Goal: Task Accomplishment & Management: Manage account settings

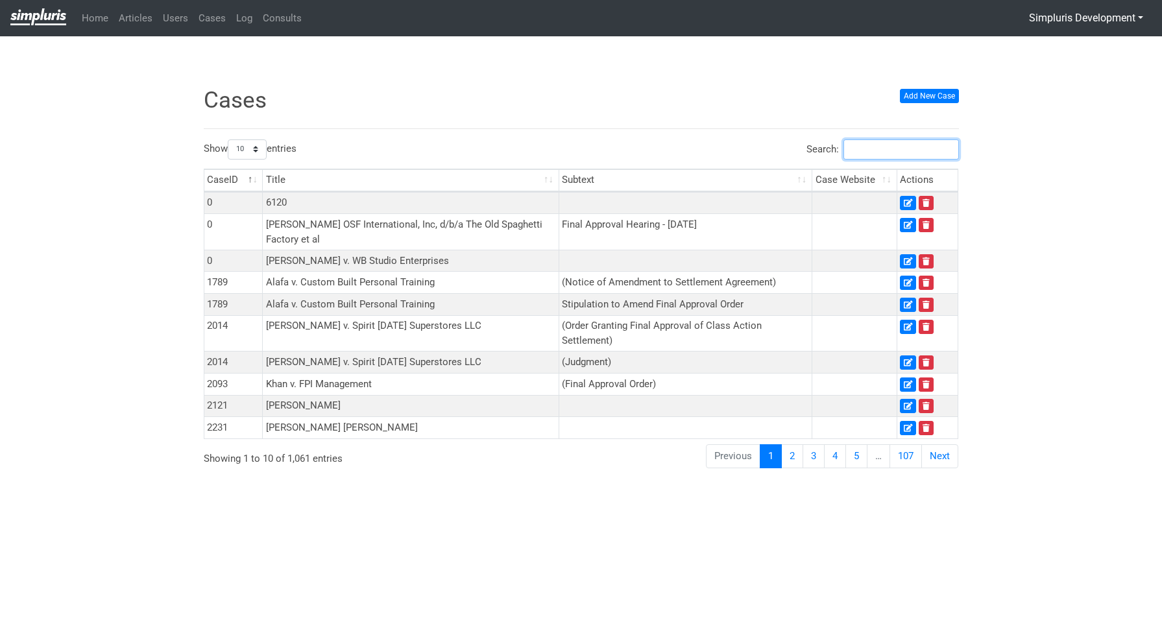
click at [874, 154] on input "Search:" at bounding box center [902, 150] width 116 height 20
type input "8969"
drag, startPoint x: 896, startPoint y: 150, endPoint x: 841, endPoint y: 152, distance: 55.2
click at [841, 152] on label "Search: 8969" at bounding box center [883, 150] width 153 height 20
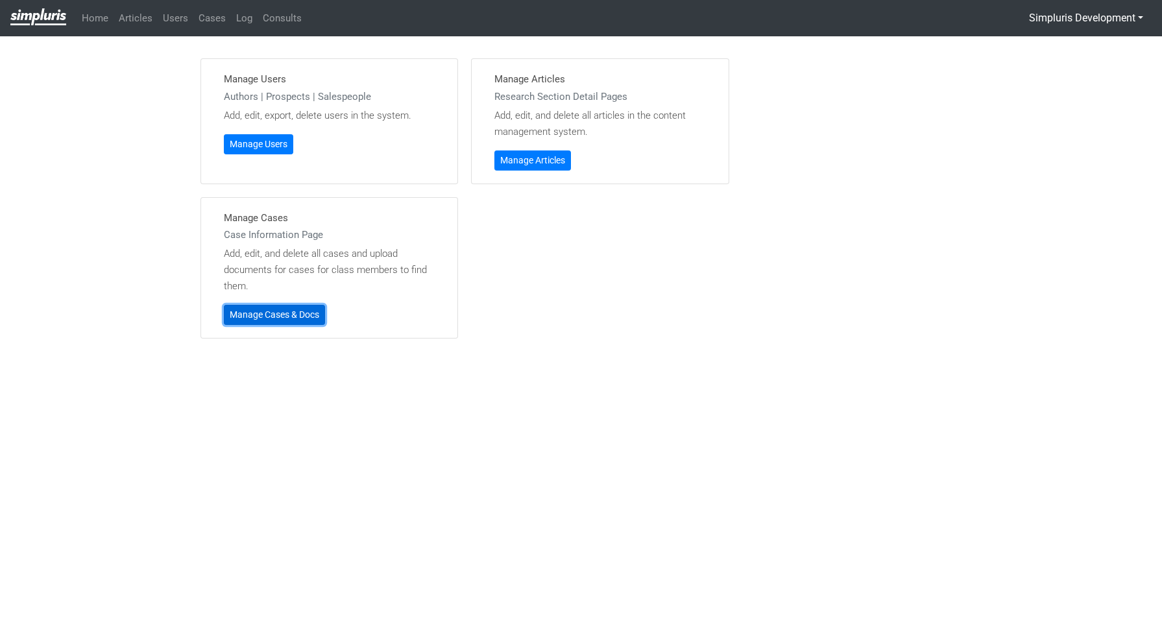
click at [284, 321] on link "Manage Cases & Docs" at bounding box center [274, 315] width 101 height 20
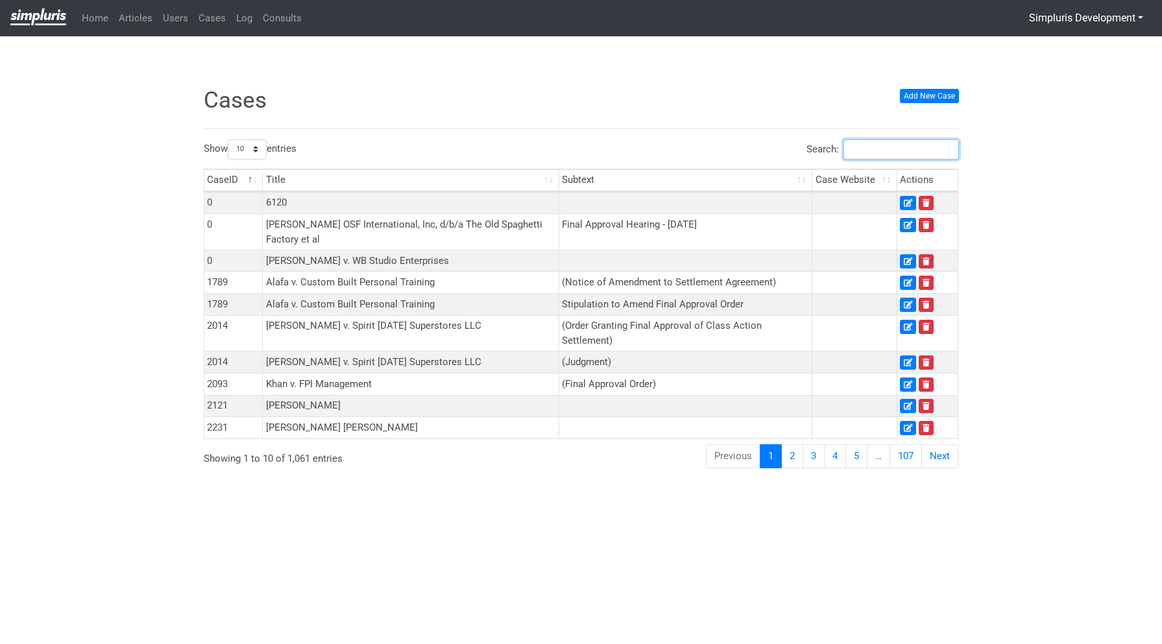
click at [888, 153] on input "Search:" at bounding box center [902, 150] width 116 height 20
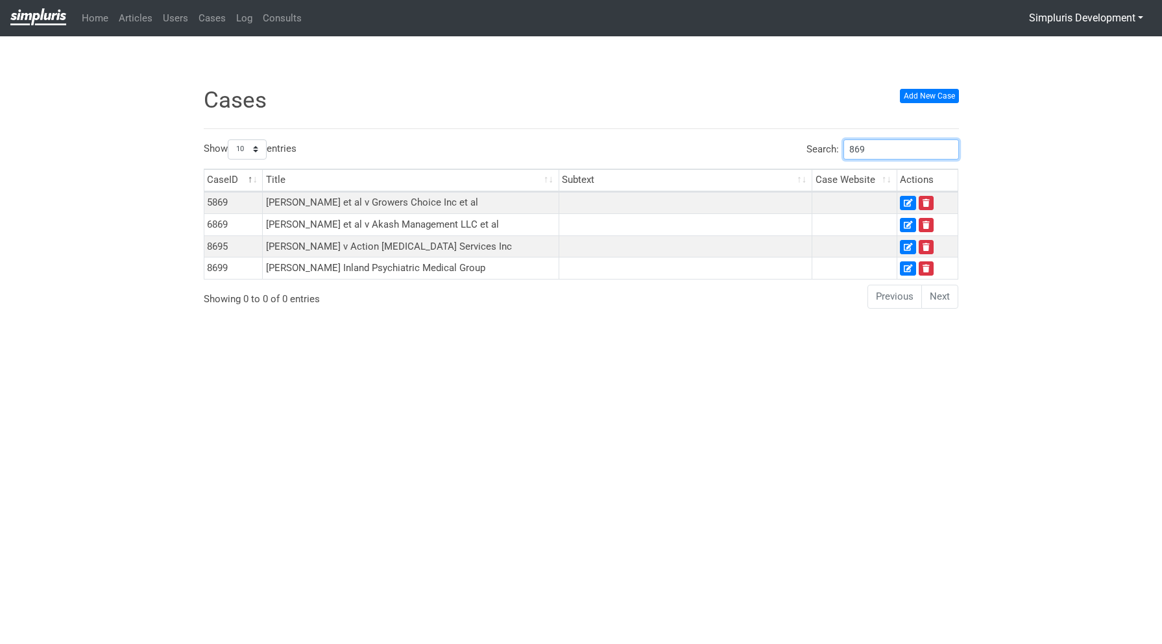
drag, startPoint x: 872, startPoint y: 153, endPoint x: 853, endPoint y: 154, distance: 18.9
click at [853, 154] on input "869" at bounding box center [902, 150] width 116 height 20
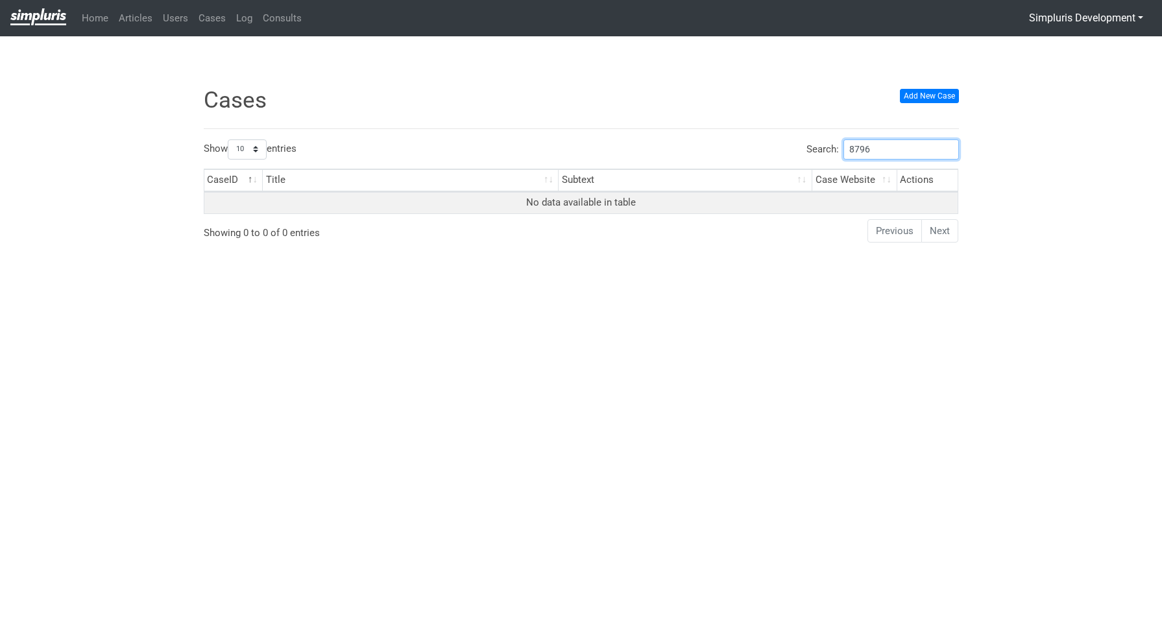
drag, startPoint x: 928, startPoint y: 153, endPoint x: 842, endPoint y: 155, distance: 85.7
click at [842, 155] on label "Search: 8796" at bounding box center [883, 150] width 153 height 20
type input "8796"
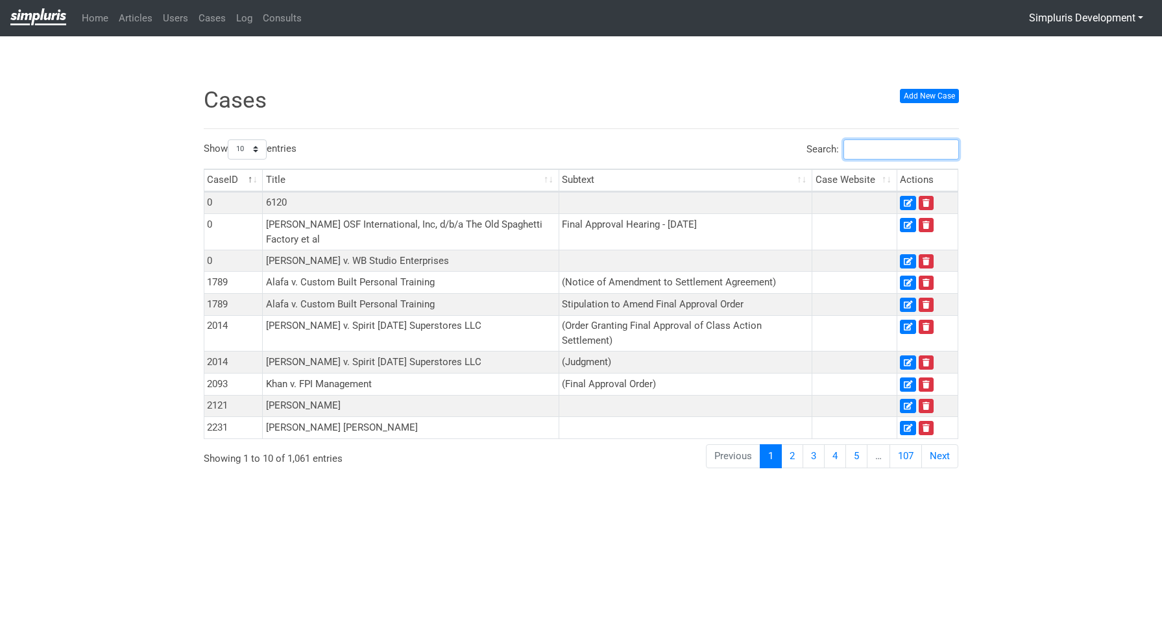
click at [877, 152] on input "Search:" at bounding box center [902, 150] width 116 height 20
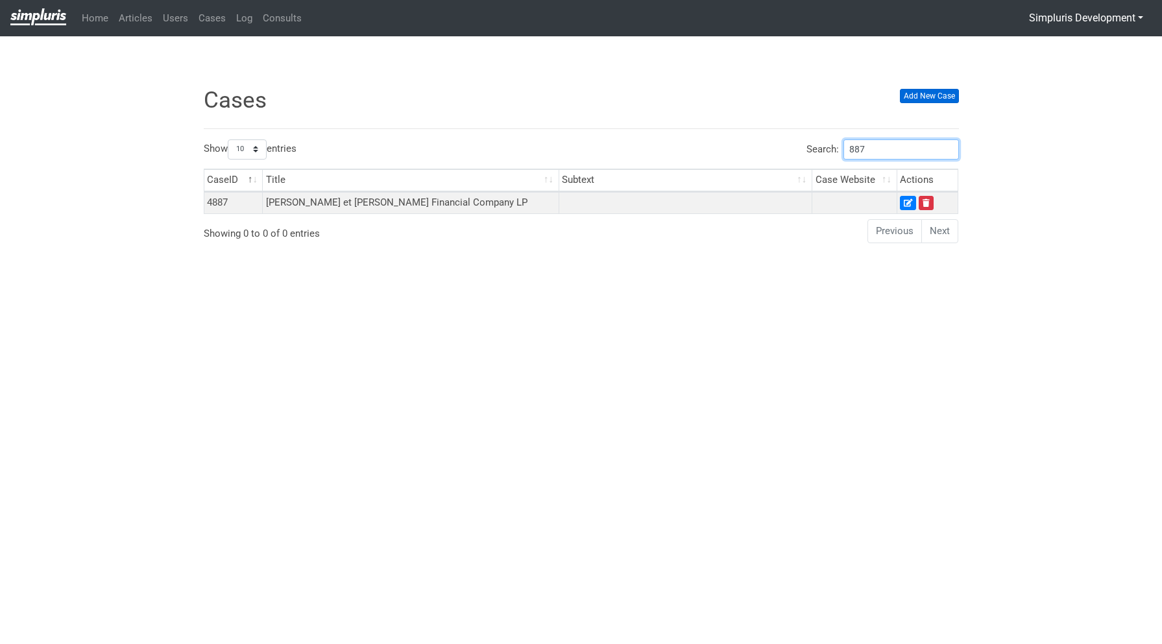
type input "887"
click at [949, 95] on link "Add New Case" at bounding box center [929, 96] width 59 height 14
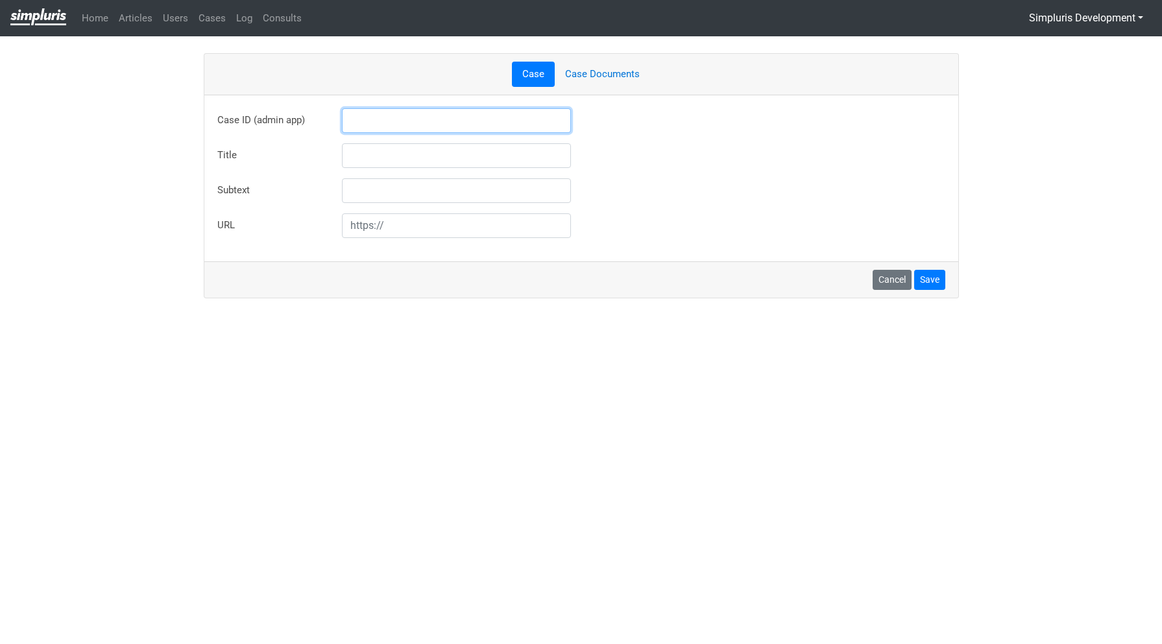
click at [380, 123] on input "text" at bounding box center [457, 120] width 230 height 25
type input "8879"
type input "Michael Casas Reshaun Harris v. Encorr Sheets, LLC"
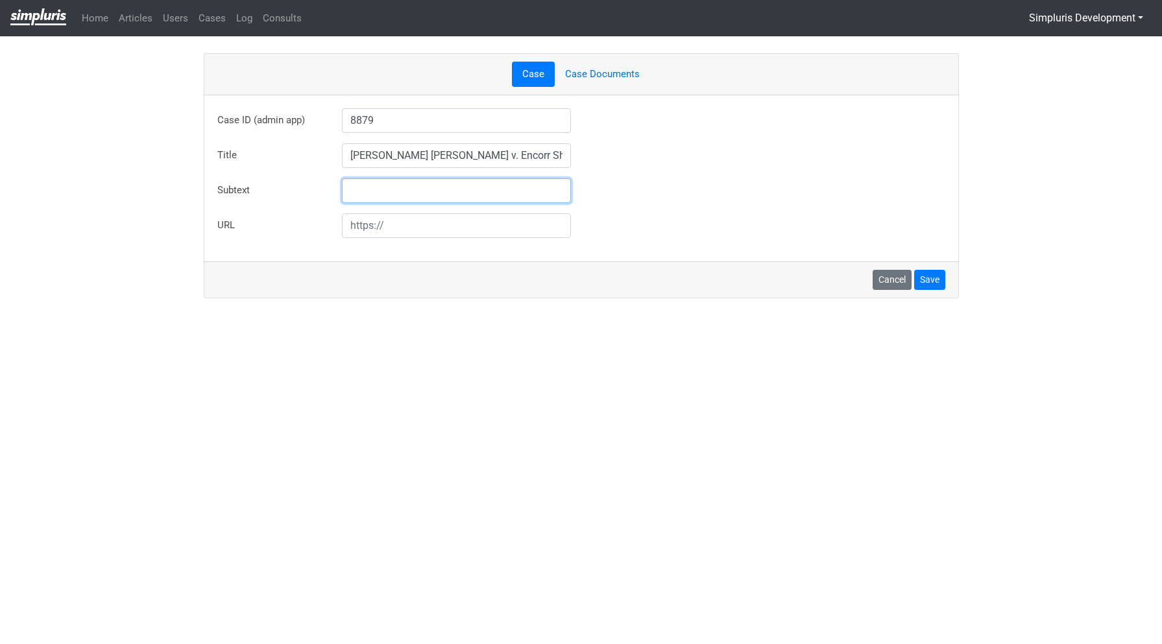
click at [661, 141] on div "Case ID (admin app) 8879 Case ID not found in admin app database. But you can e…" at bounding box center [581, 173] width 728 height 130
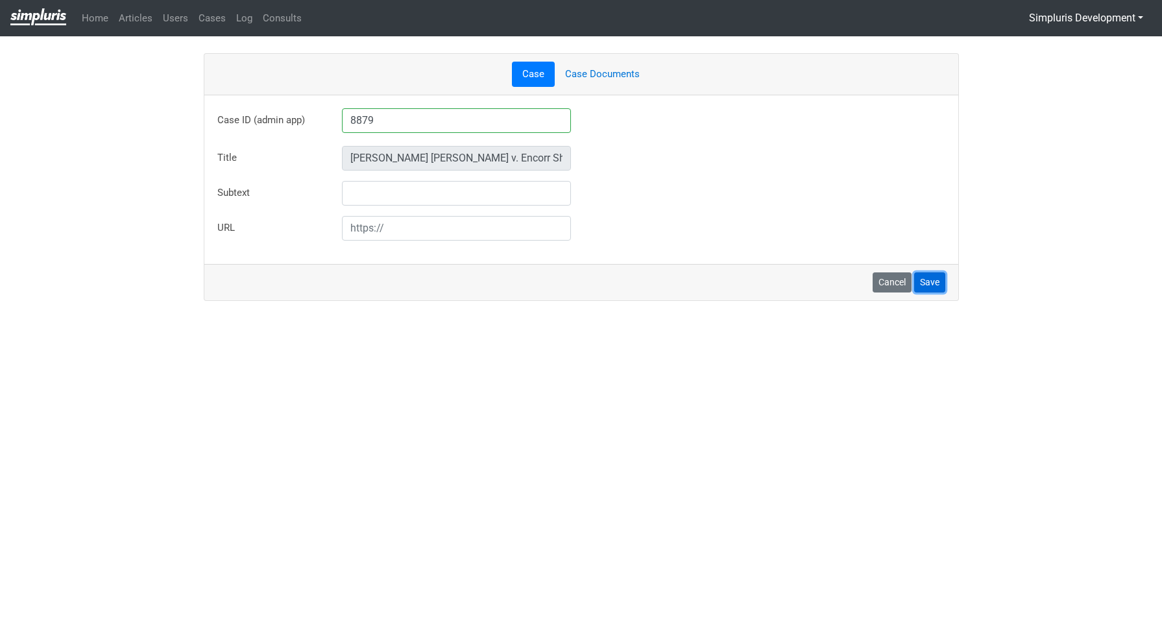
click at [930, 287] on button "Save" at bounding box center [929, 283] width 31 height 20
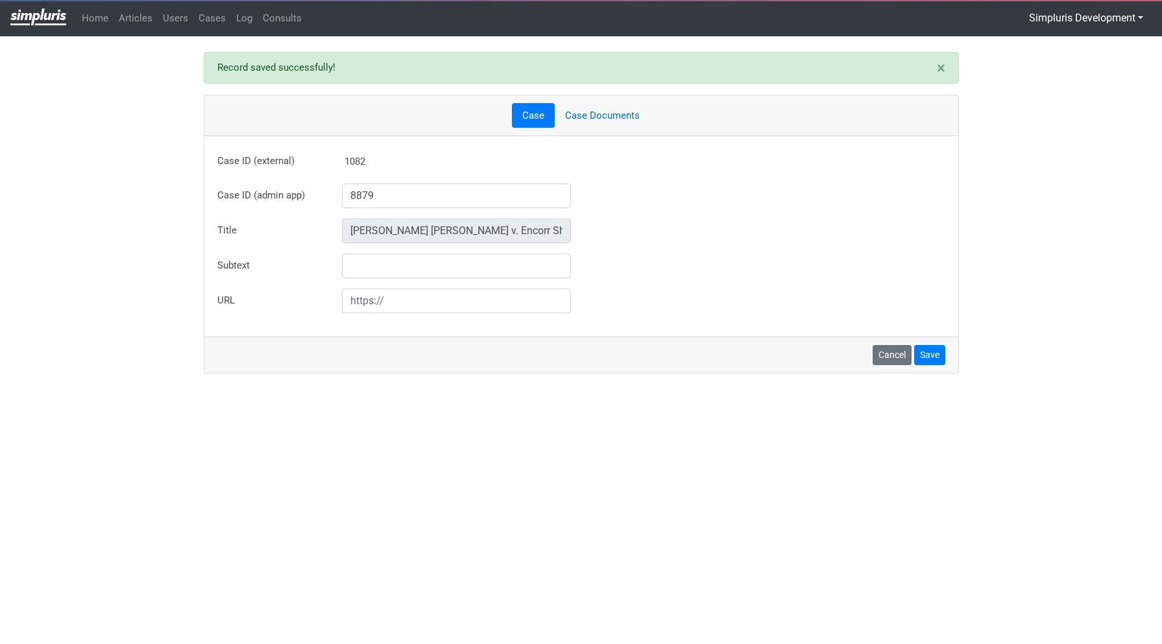
click at [616, 113] on link "Case Documents" at bounding box center [602, 115] width 95 height 25
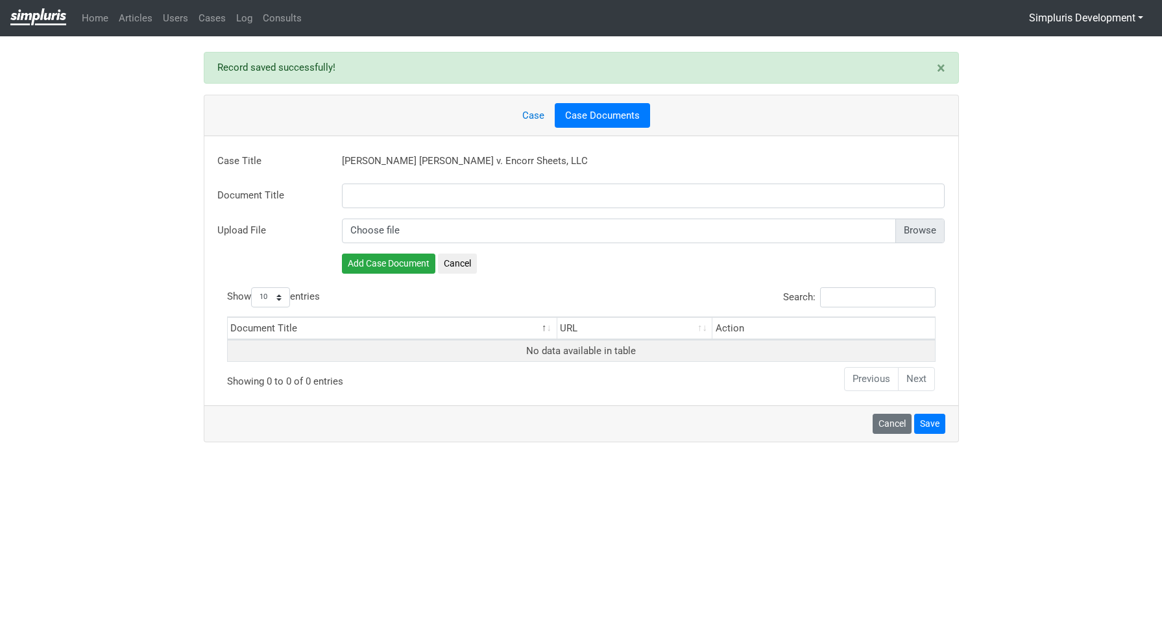
click at [914, 234] on input "file" at bounding box center [644, 231] width 604 height 25
type input "C:\fakepath\Preliminary Approval Order.pdf"
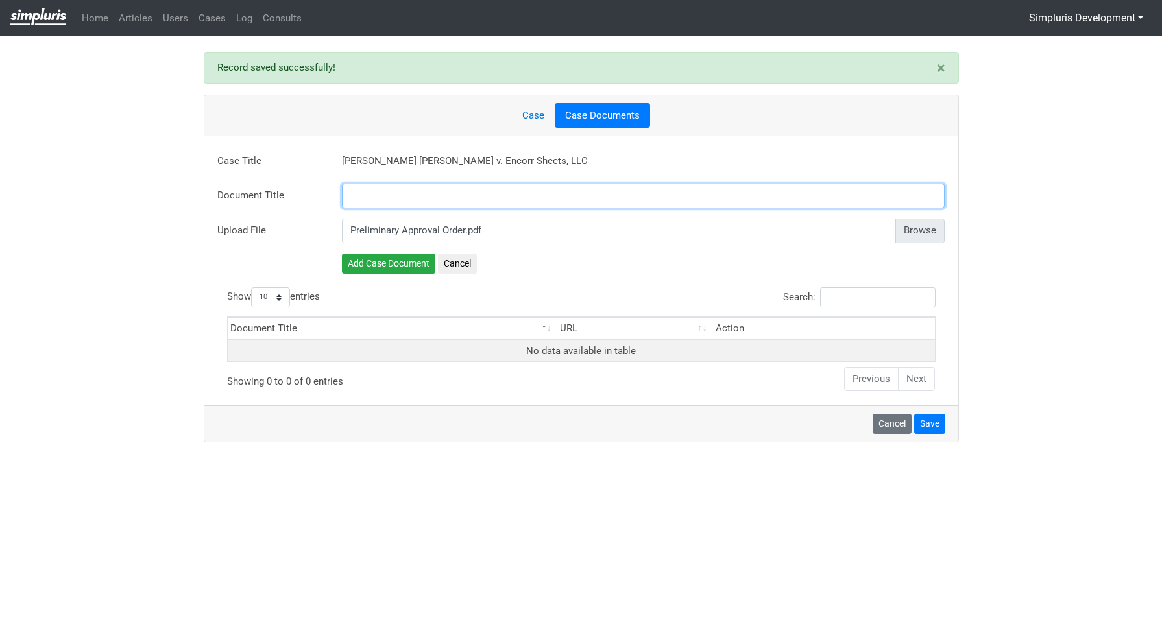
click at [405, 196] on input "text" at bounding box center [644, 196] width 604 height 25
paste input "Order Granting Preliminary Approval"
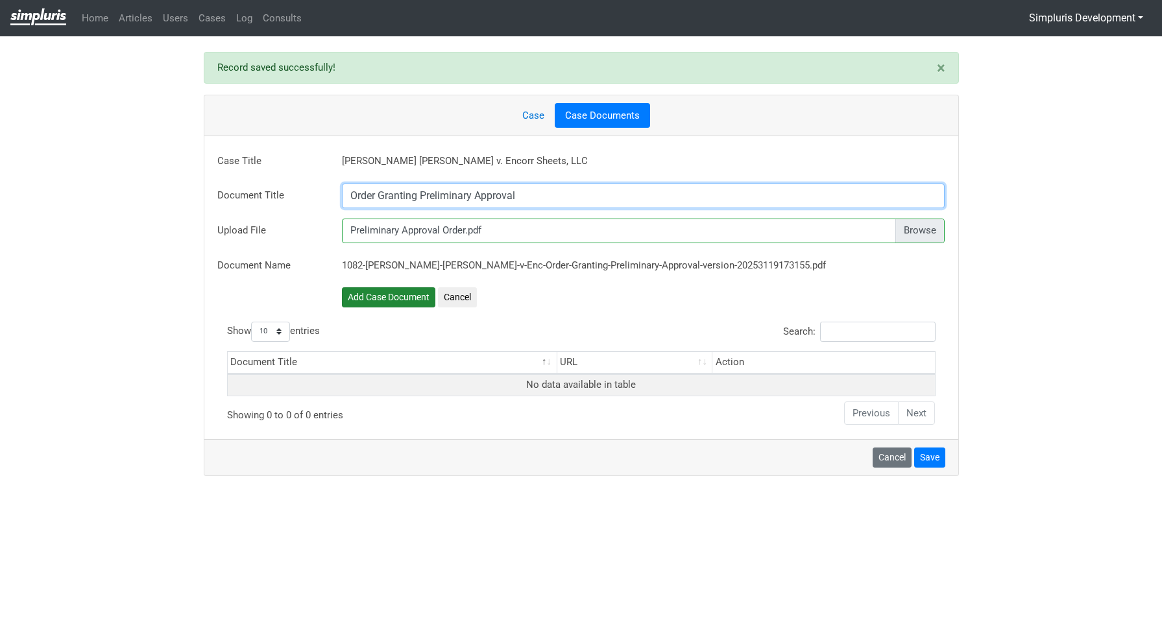
type input "Order Granting Preliminary Approval"
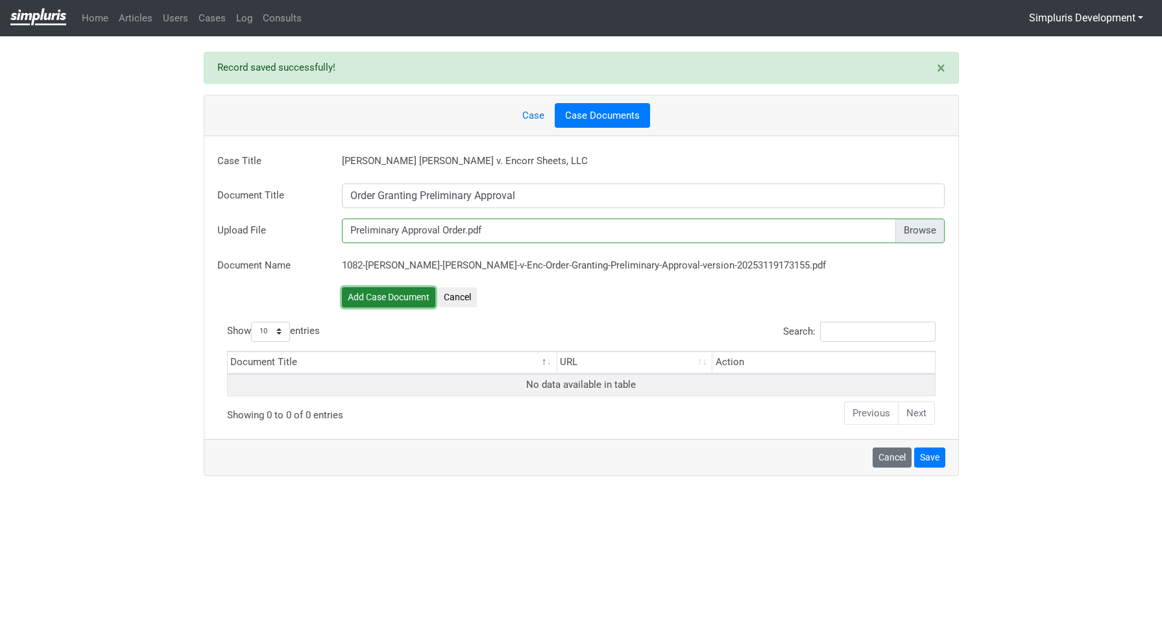
click at [423, 298] on button "Add Case Document" at bounding box center [388, 297] width 93 height 20
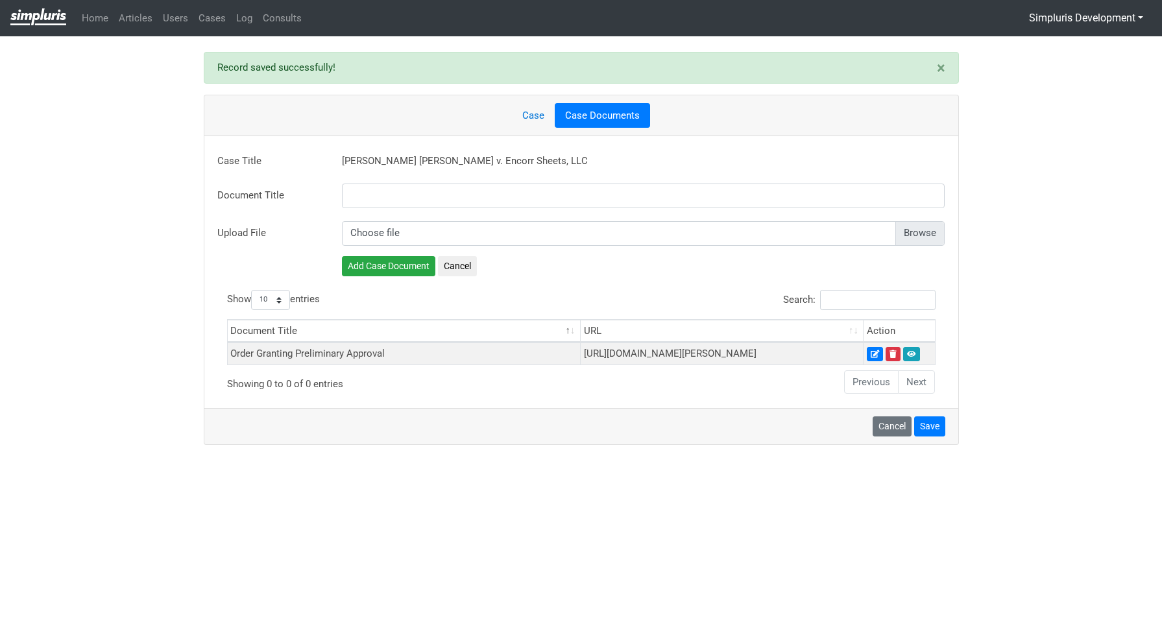
click at [915, 233] on input "file" at bounding box center [644, 233] width 604 height 25
type input "C:\fakepath\Settlement Agreement.pdf"
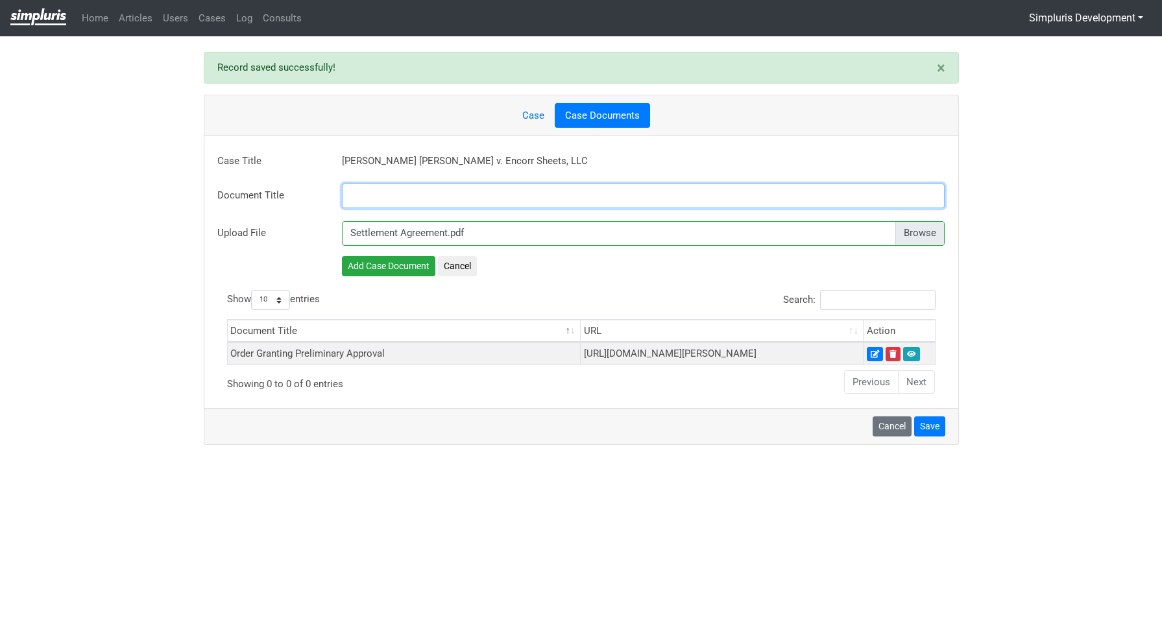
click at [428, 188] on input "text" at bounding box center [644, 196] width 604 height 25
paste input "Settlement Agreement"
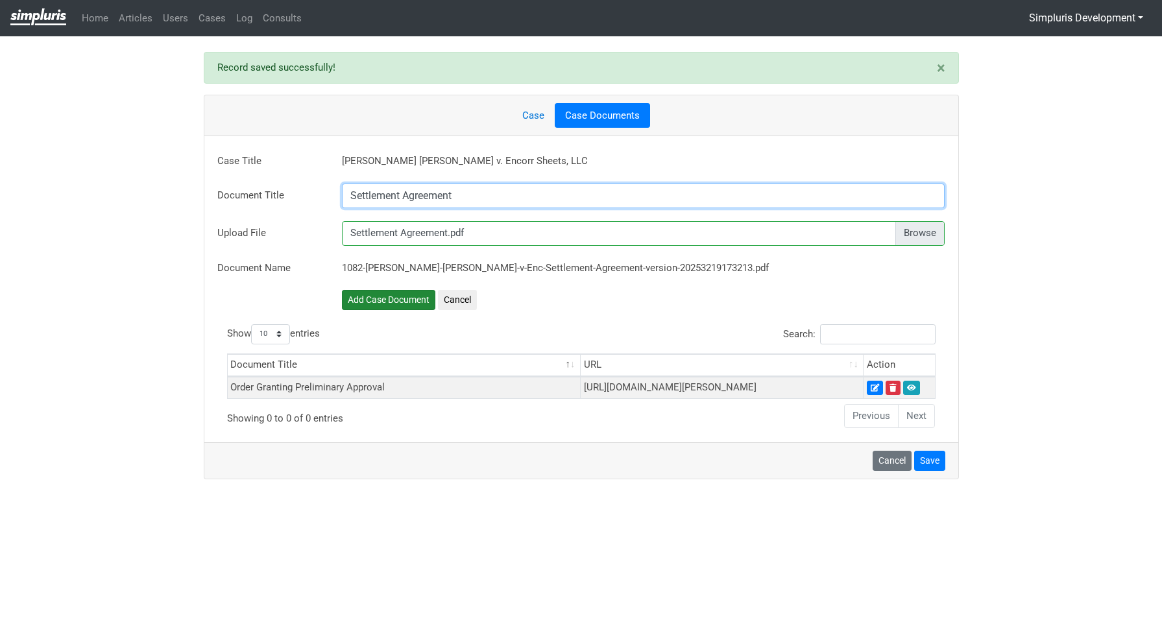
type input "Settlement Agreement"
click at [401, 299] on button "Add Case Document" at bounding box center [388, 300] width 93 height 20
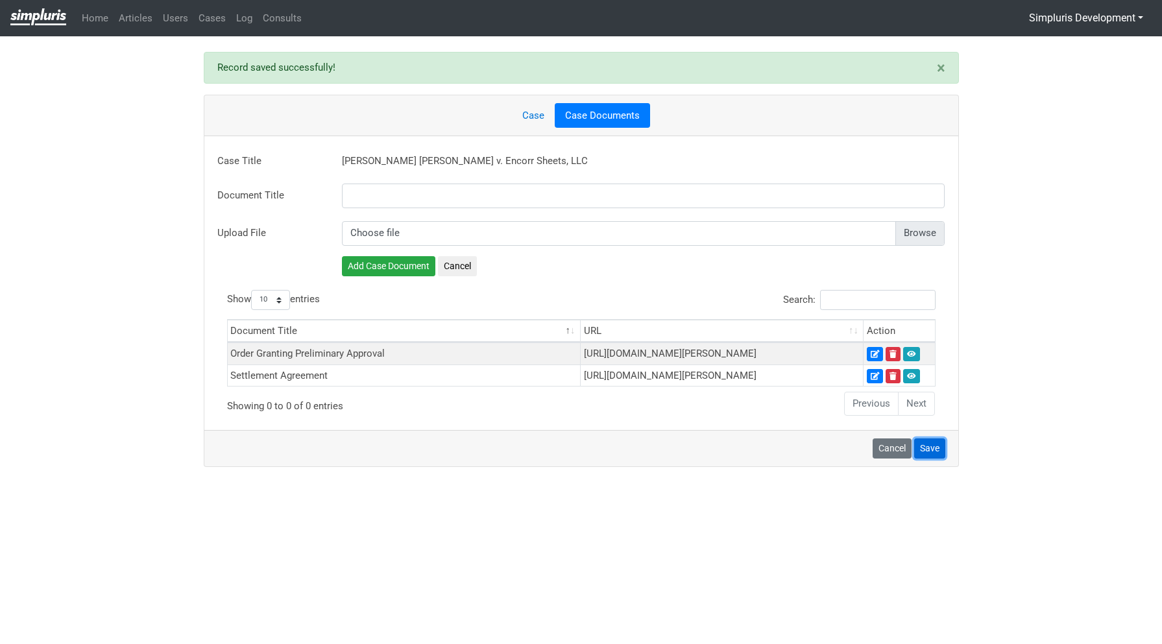
click at [936, 459] on button "Save" at bounding box center [929, 449] width 31 height 20
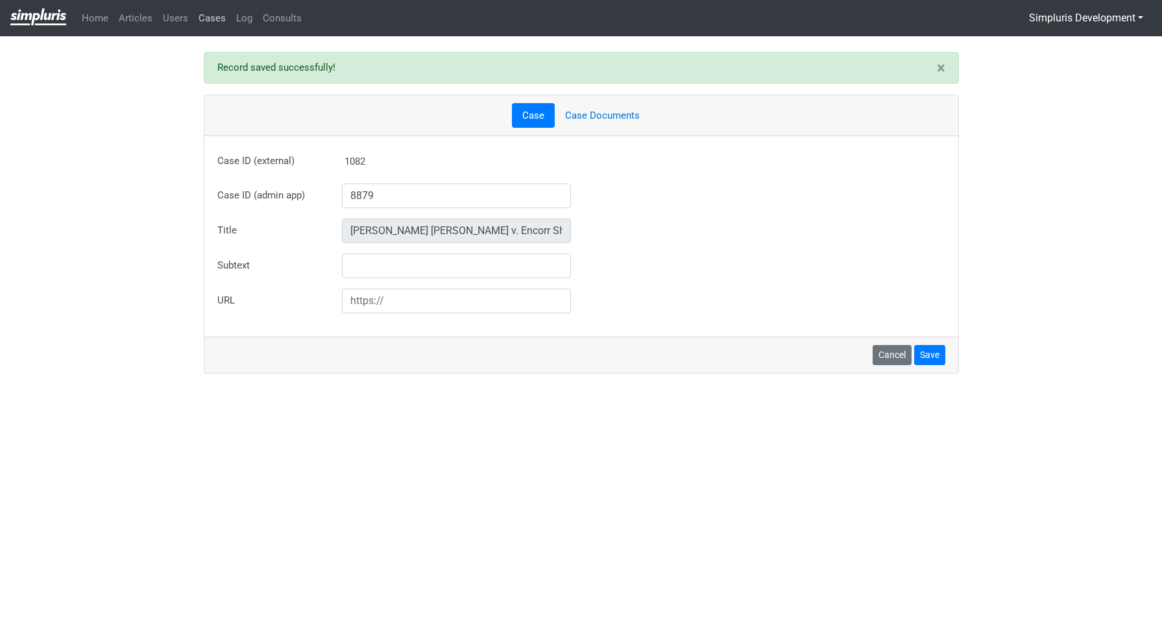
click at [203, 23] on link "Cases" at bounding box center [212, 18] width 38 height 25
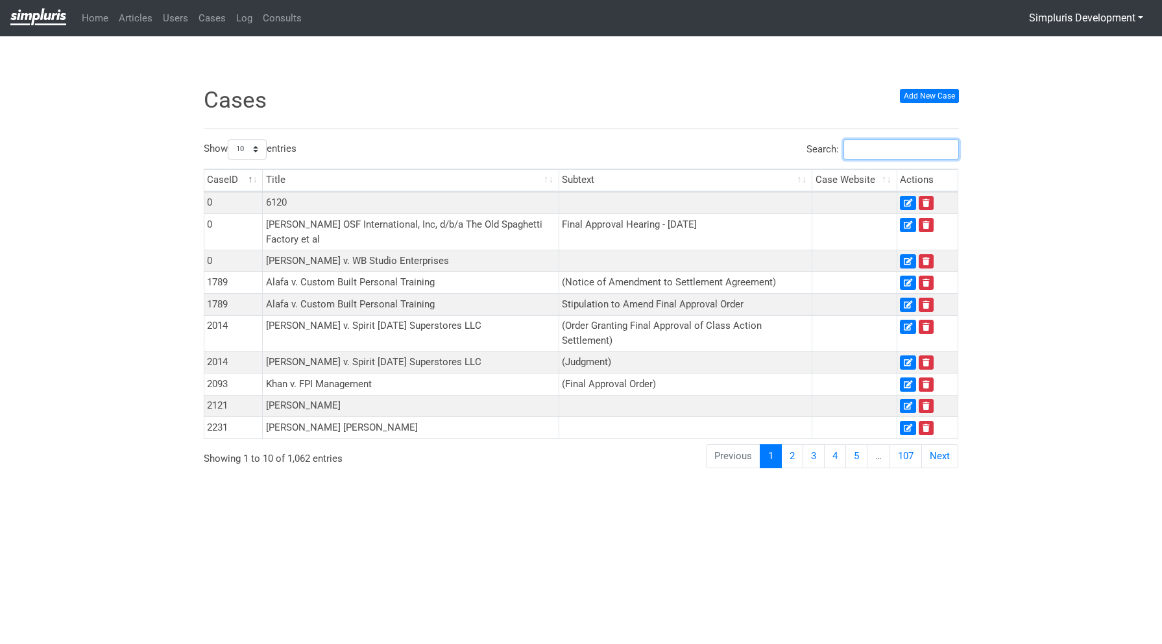
click at [855, 149] on input "Search:" at bounding box center [902, 150] width 116 height 20
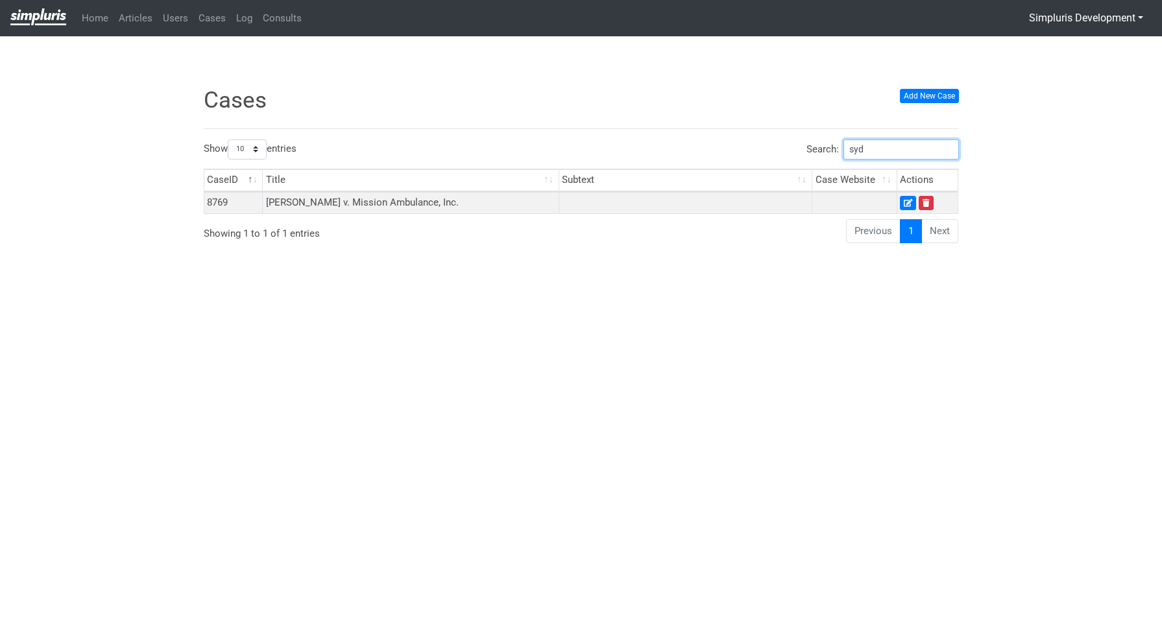
drag, startPoint x: 877, startPoint y: 154, endPoint x: 849, endPoint y: 154, distance: 27.3
click at [849, 154] on input "syd" at bounding box center [902, 150] width 116 height 20
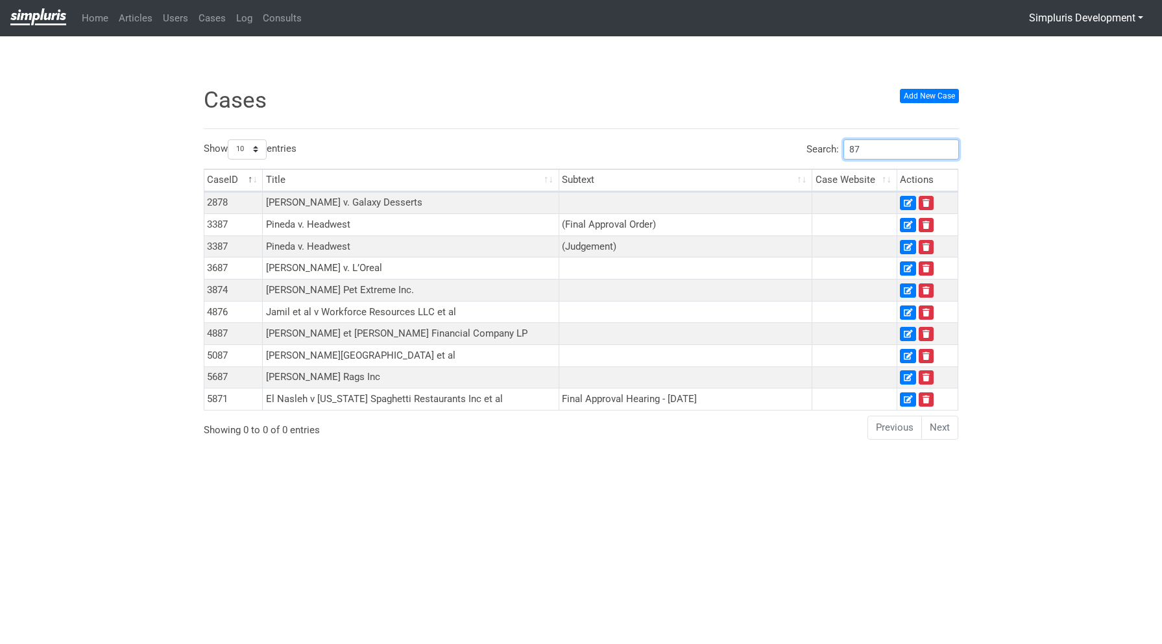
type input "87"
click at [1051, 268] on div "× Record deleted successfully! × Unable to perform operation! Cases Add New Cas…" at bounding box center [581, 283] width 1162 height 462
